Goal: Navigation & Orientation: Find specific page/section

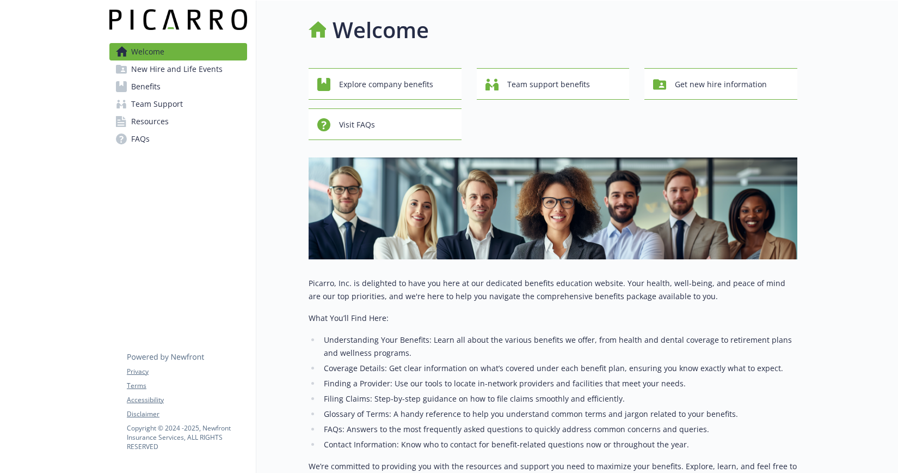
scroll to position [46, 8]
